Goal: Check status

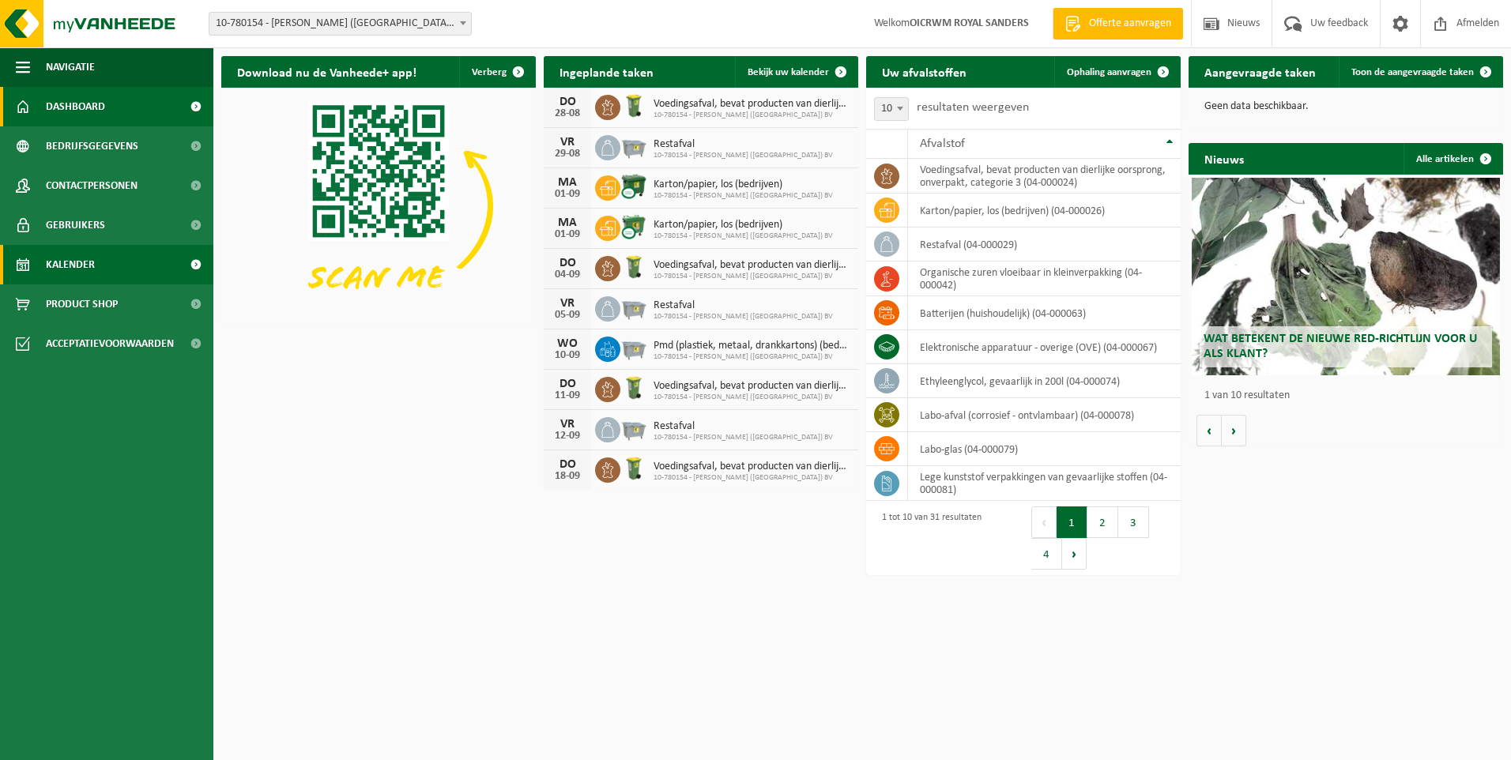
click at [111, 266] on link "Kalender" at bounding box center [106, 265] width 213 height 40
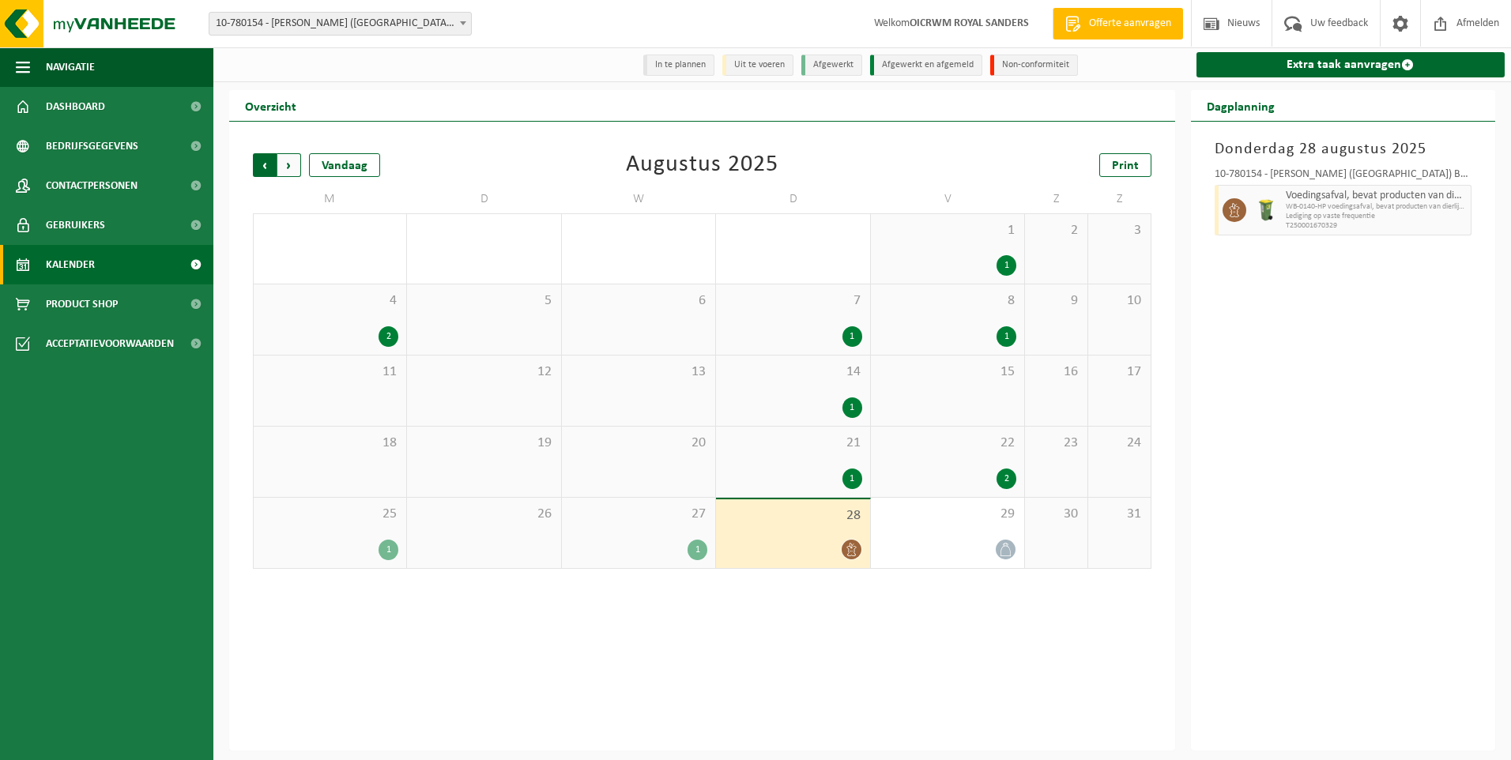
click at [296, 165] on span "Volgende" at bounding box center [289, 165] width 24 height 24
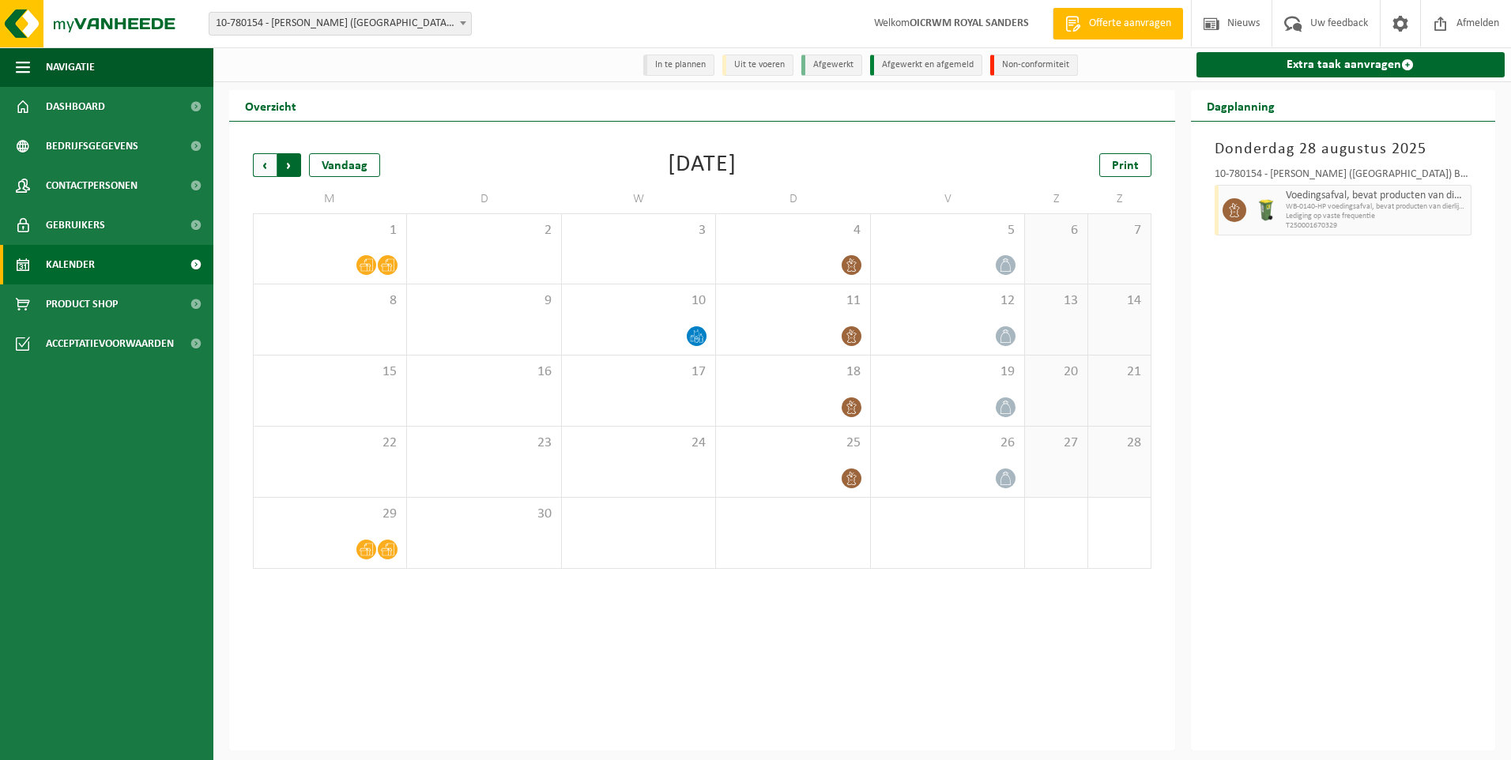
click at [268, 165] on span "Vorige" at bounding box center [265, 165] width 24 height 24
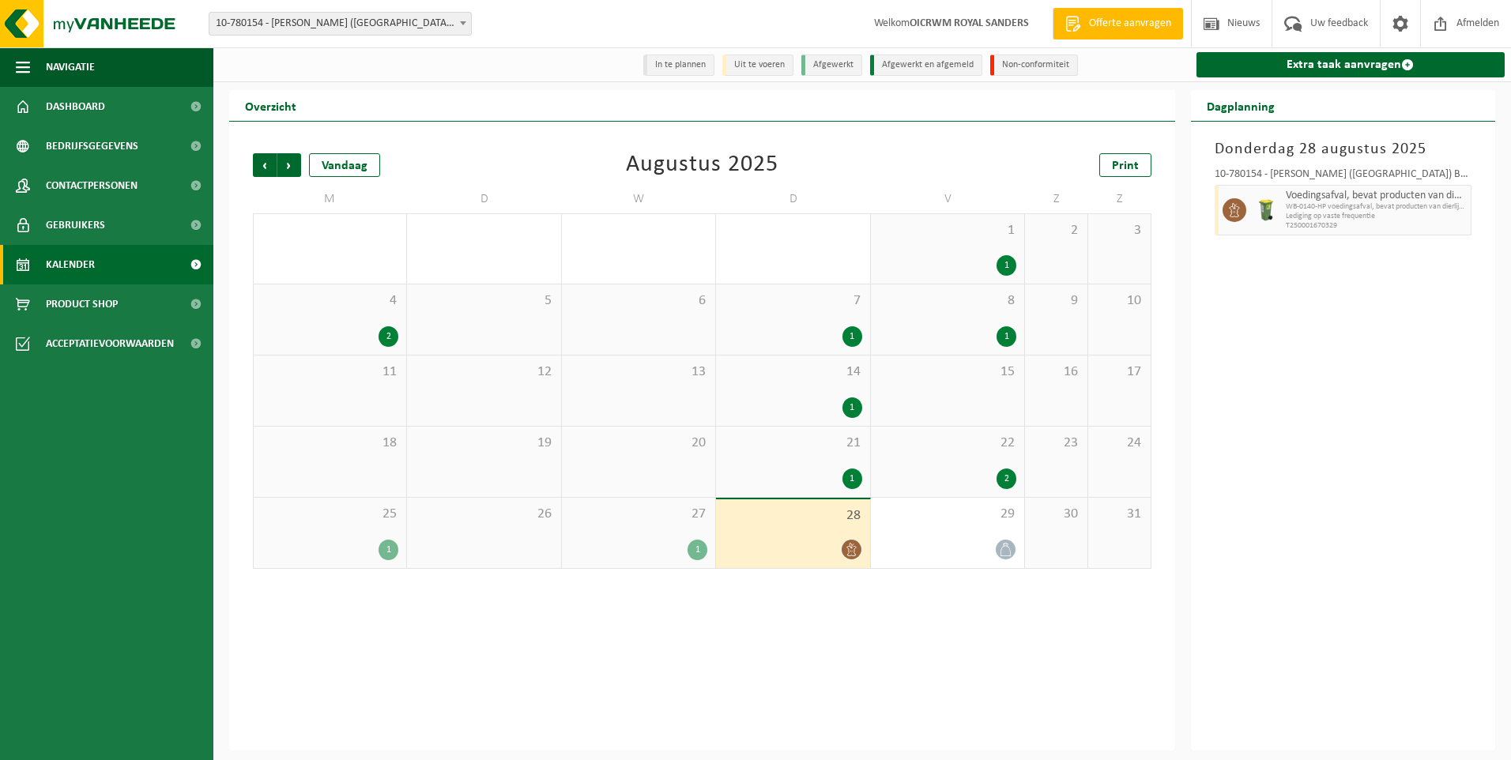
click at [692, 64] on li "In te plannen" at bounding box center [678, 65] width 71 height 21
click at [771, 69] on li "Uit te voeren" at bounding box center [758, 65] width 71 height 21
click at [925, 541] on div at bounding box center [948, 549] width 138 height 21
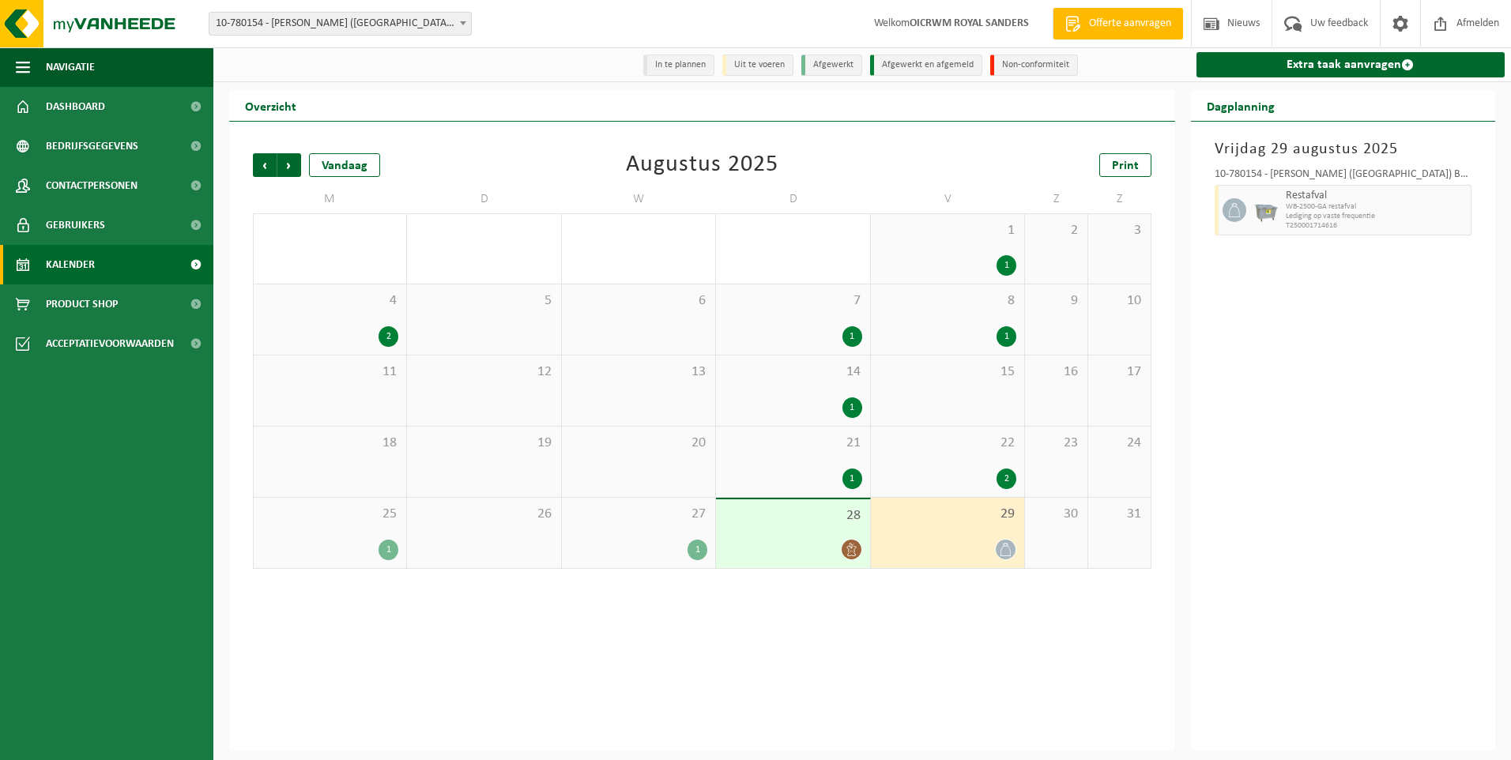
click at [919, 460] on div "22 2" at bounding box center [947, 462] width 153 height 70
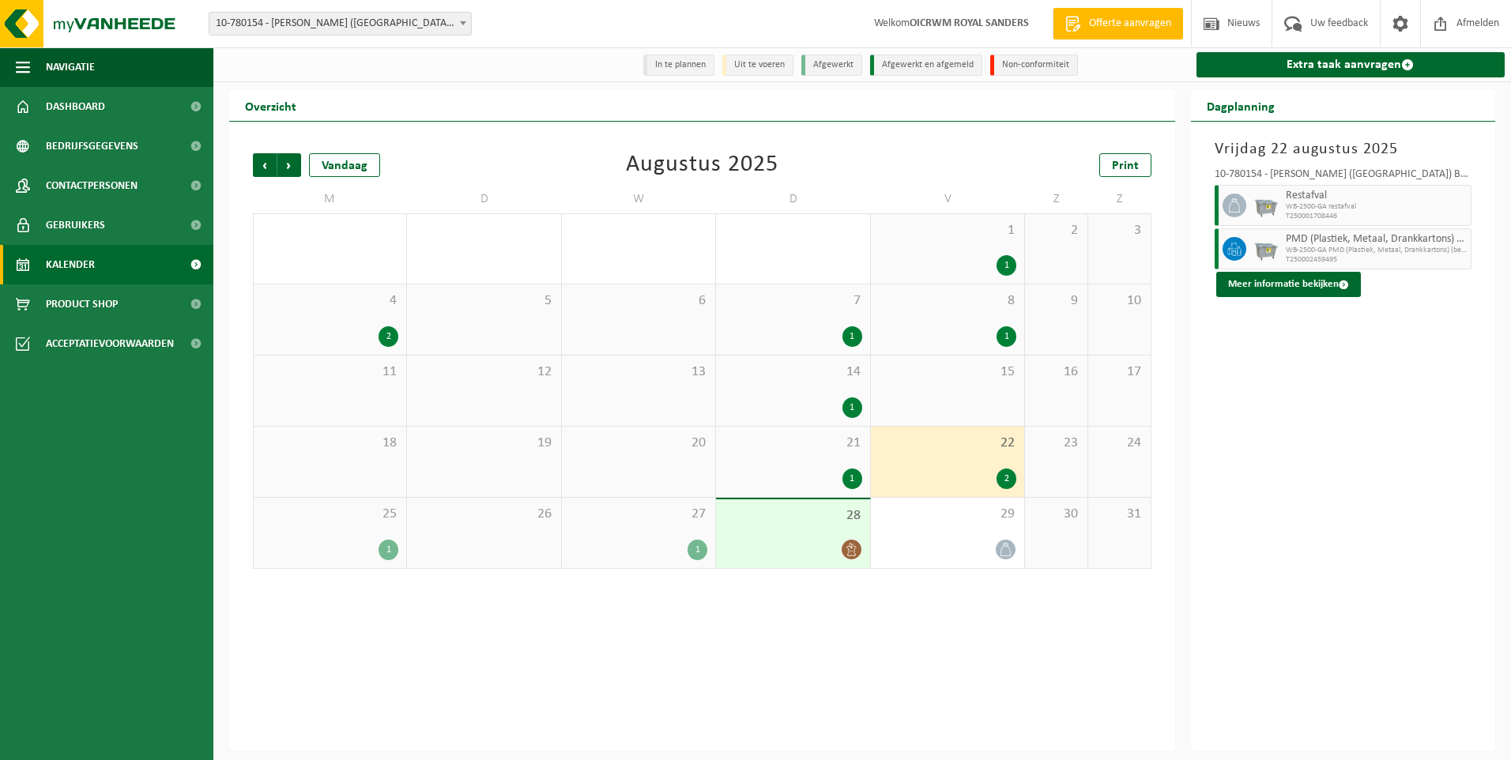
click at [777, 462] on div "21 1" at bounding box center [792, 462] width 153 height 70
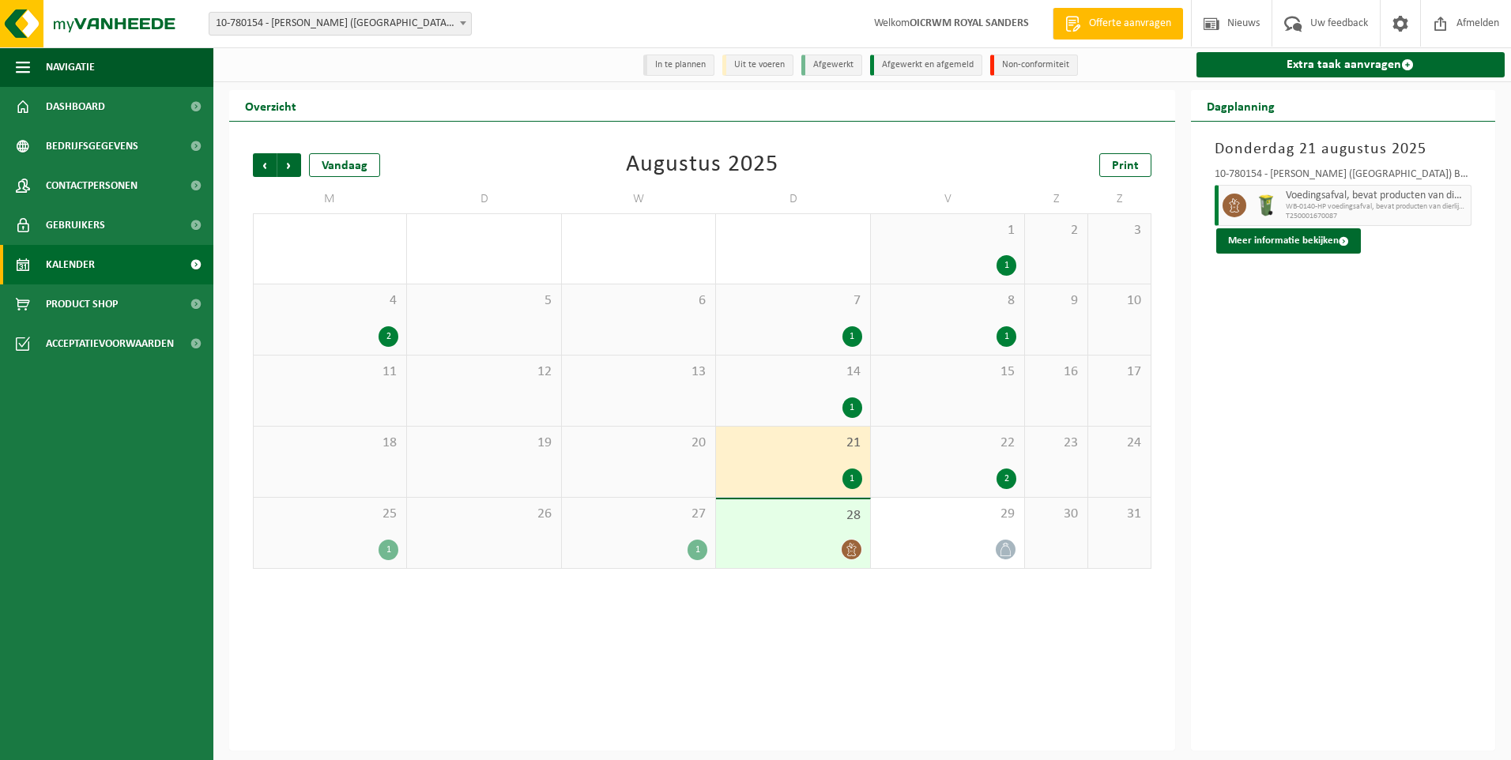
click at [791, 558] on div at bounding box center [793, 549] width 138 height 21
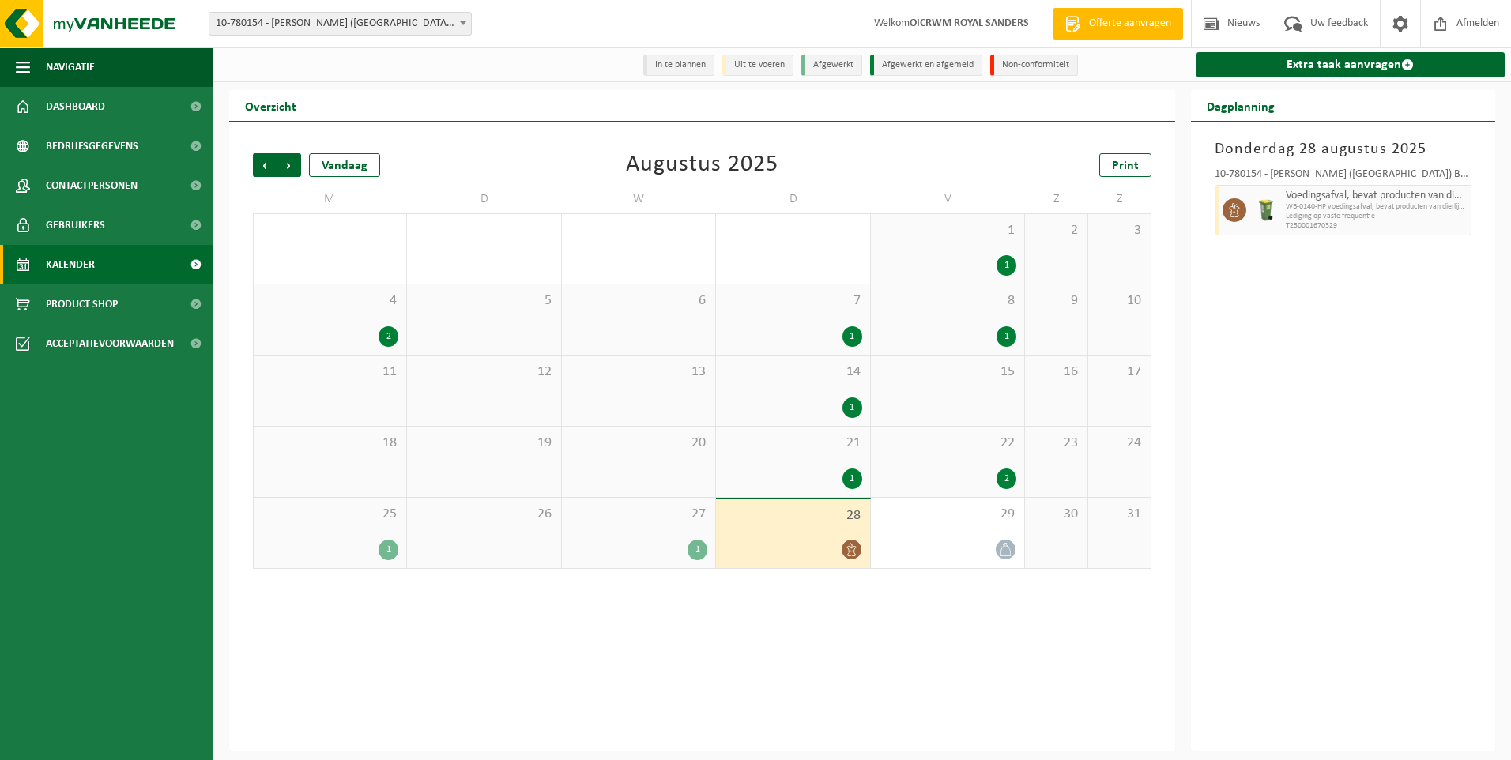
click at [682, 528] on div "27 1" at bounding box center [638, 533] width 153 height 70
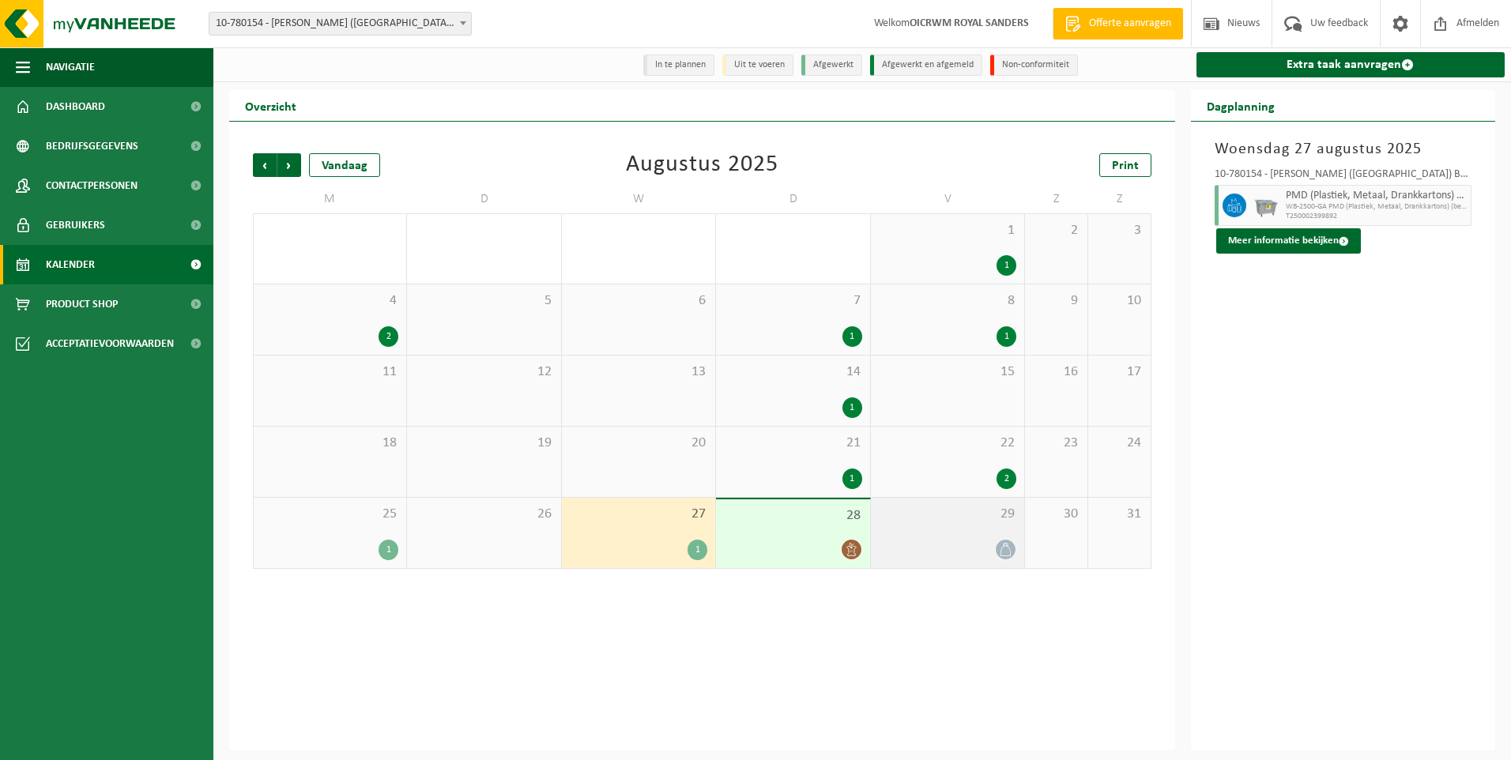
click at [937, 539] on div "29" at bounding box center [947, 533] width 153 height 70
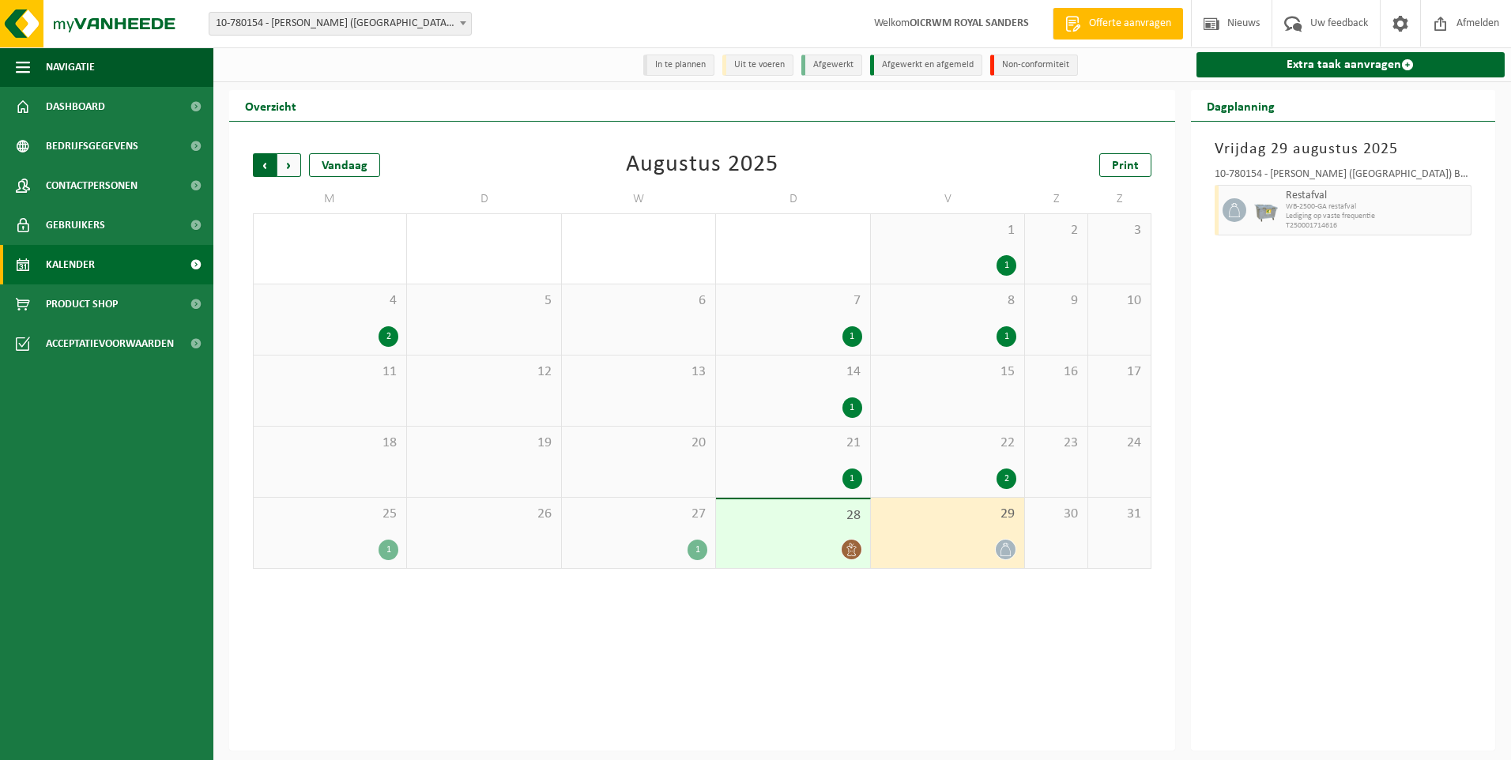
click at [292, 164] on span "Volgende" at bounding box center [289, 165] width 24 height 24
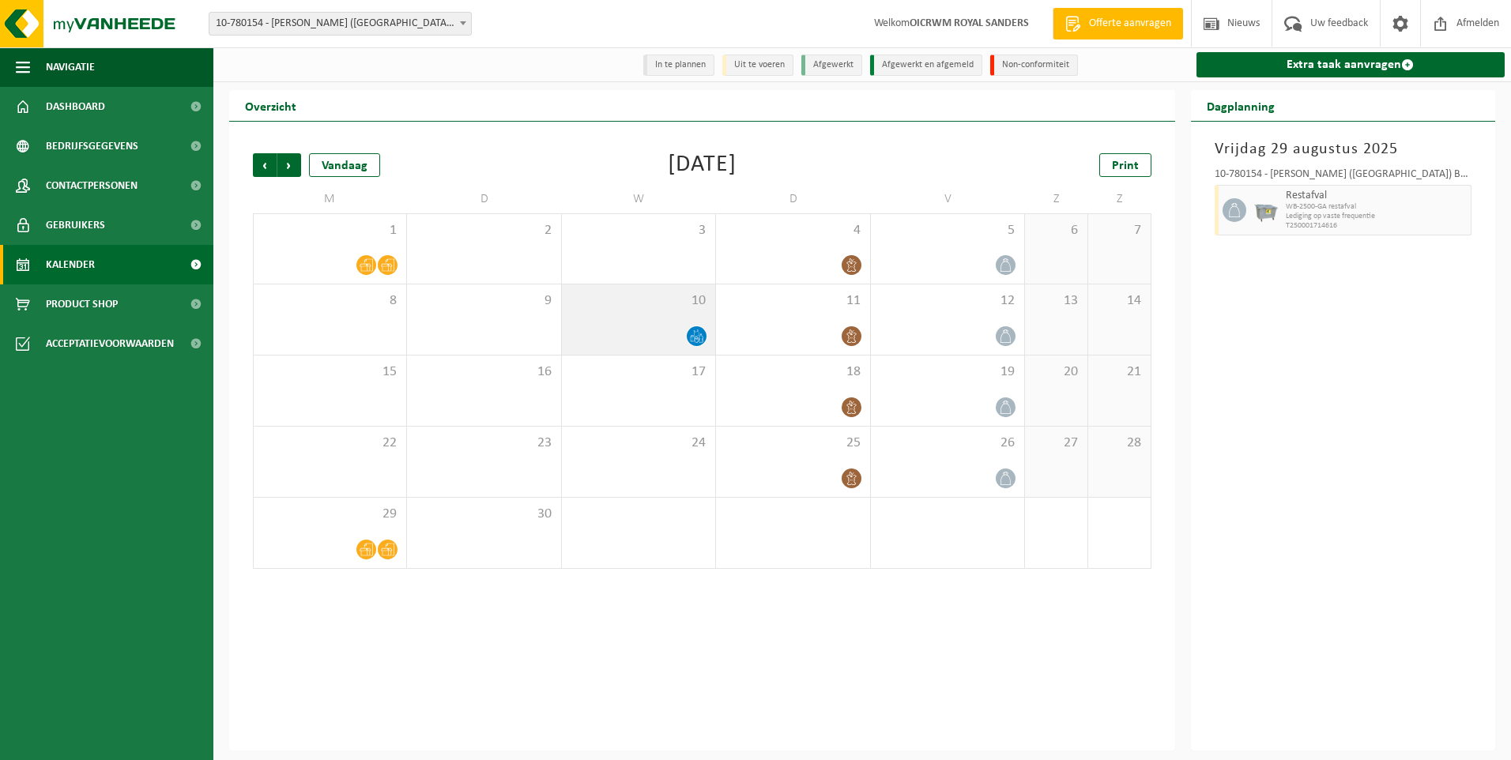
click at [644, 344] on div at bounding box center [639, 336] width 138 height 21
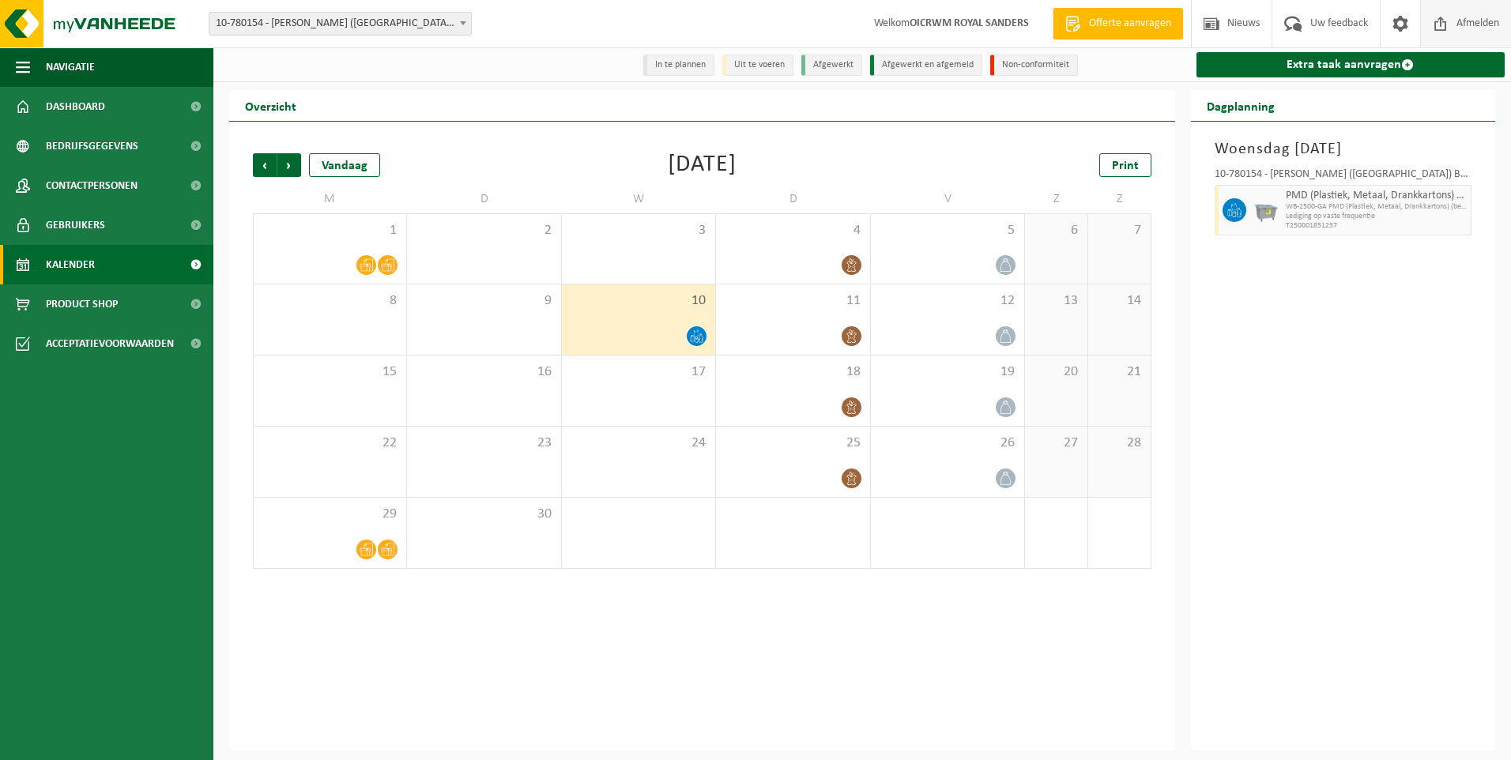
click at [1481, 23] on span "Afmelden" at bounding box center [1478, 23] width 51 height 47
